Goal: Information Seeking & Learning: Learn about a topic

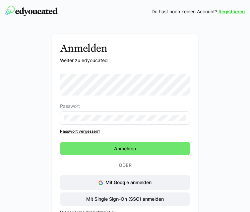
scroll to position [20, 0]
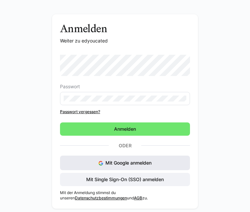
click at [127, 160] on span "Mit Google anmelden" at bounding box center [128, 163] width 46 height 6
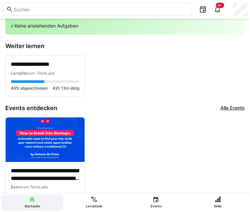
scroll to position [23, 0]
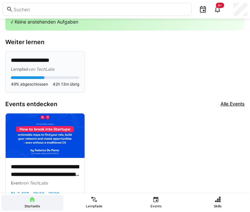
click at [68, 68] on div "Lernpfad von TechLabs" at bounding box center [45, 69] width 68 height 7
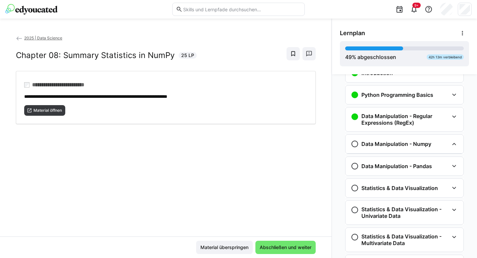
scroll to position [44, 0]
click at [249, 165] on h3 "Data Manipulation - Pandas" at bounding box center [396, 165] width 71 height 7
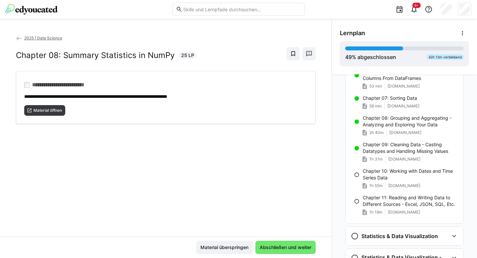
scroll to position [311, 0]
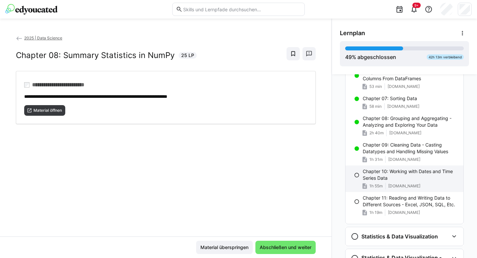
click at [249, 179] on p "Chapter 10: Working with Dates and Time Series Data" at bounding box center [410, 174] width 95 height 13
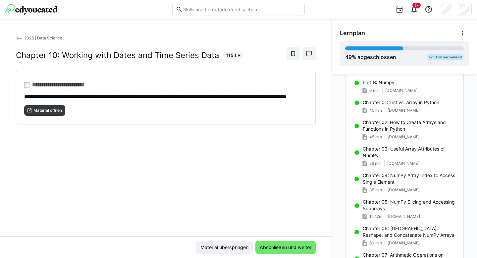
scroll to position [125, 0]
click at [249, 211] on span "Abschließen und weiter" at bounding box center [286, 247] width 54 height 7
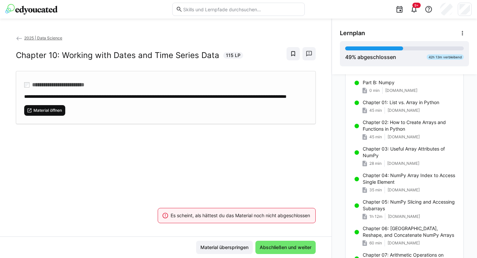
click at [58, 113] on span "Material öffnen" at bounding box center [48, 110] width 30 height 5
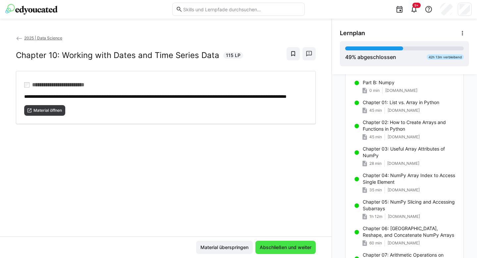
click at [249, 211] on span "Abschließen und weiter" at bounding box center [286, 247] width 54 height 7
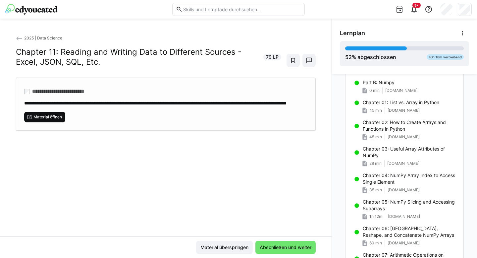
click at [38, 120] on span "Material öffnen" at bounding box center [48, 116] width 30 height 5
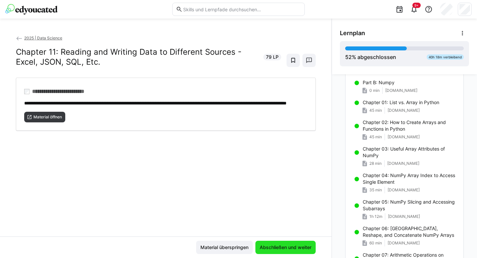
click at [249, 211] on span "Abschließen und weiter" at bounding box center [285, 246] width 60 height 13
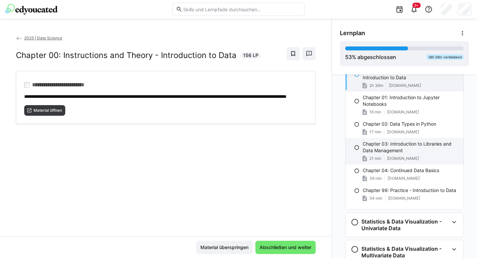
scroll to position [801, 0]
